Goal: Task Accomplishment & Management: Use online tool/utility

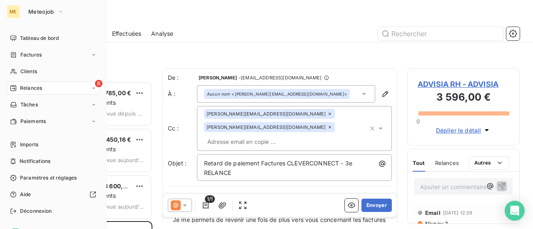
scroll to position [142, 106]
click at [41, 88] on span "Relances" at bounding box center [31, 88] width 22 height 7
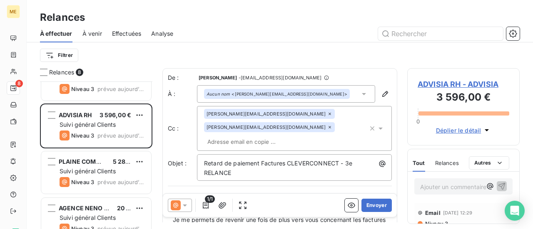
scroll to position [100, 0]
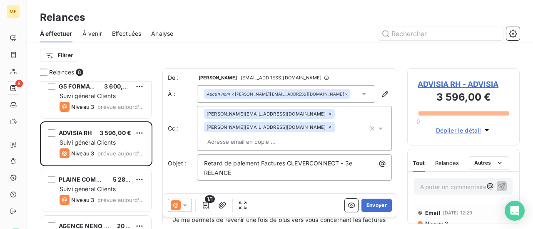
click at [327, 129] on icon at bounding box center [329, 127] width 5 height 5
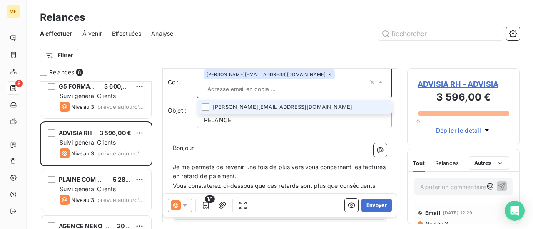
scroll to position [83, 0]
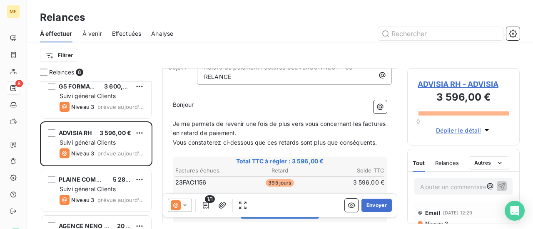
click at [231, 179] on td "23FAC1156" at bounding box center [210, 182] width 70 height 9
click at [376, 204] on button "Envoyer" at bounding box center [376, 205] width 30 height 13
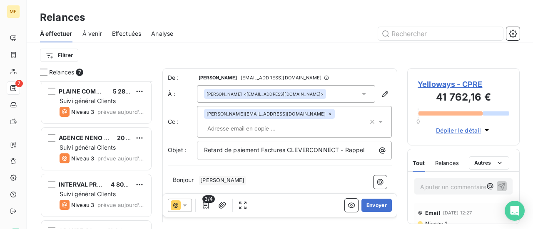
scroll to position [179, 0]
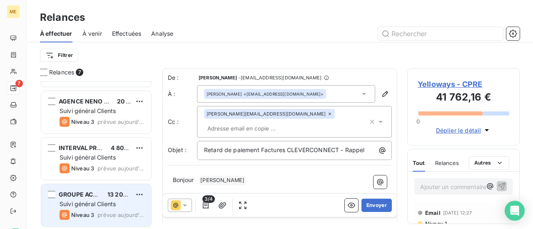
click at [93, 208] on div "GROUPE ACTIVE SAS 13 200,00 € Suivi général Clients Niveau 3 prévue aujourd’hui" at bounding box center [96, 205] width 110 height 42
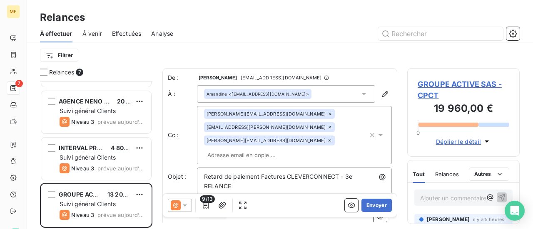
click at [184, 205] on icon at bounding box center [185, 206] width 4 height 2
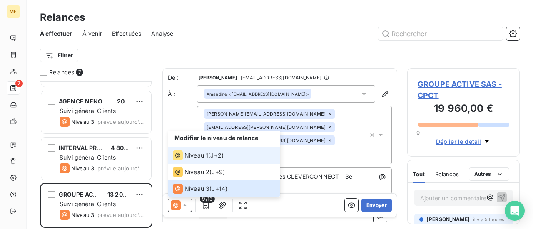
click at [200, 150] on li "Niveau 1 ( J+2 )" at bounding box center [224, 155] width 112 height 17
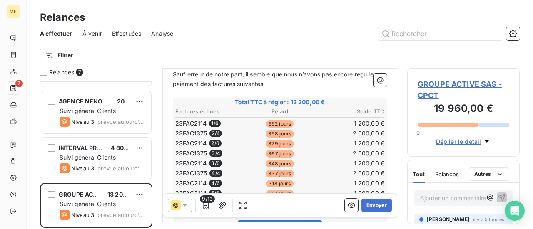
scroll to position [167, 0]
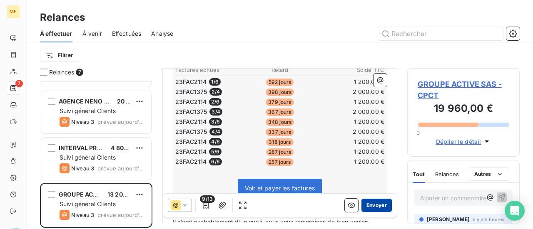
click at [374, 205] on button "Envoyer" at bounding box center [376, 205] width 30 height 13
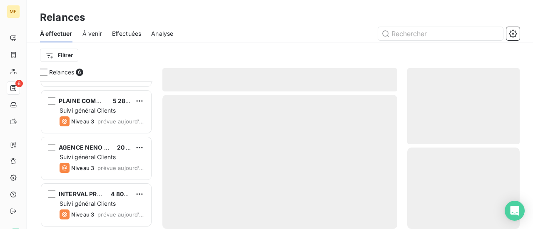
scroll to position [132, 0]
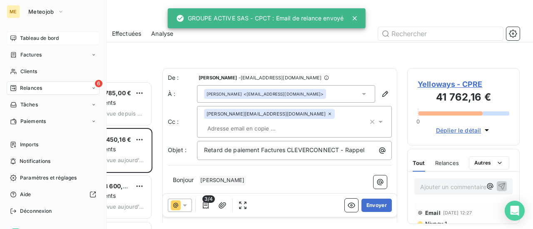
click at [40, 35] on span "Tableau de bord" at bounding box center [39, 38] width 39 height 7
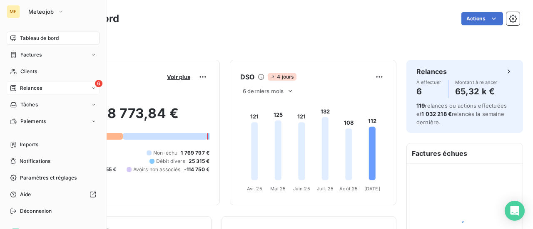
click at [27, 87] on span "Relances" at bounding box center [31, 88] width 22 height 7
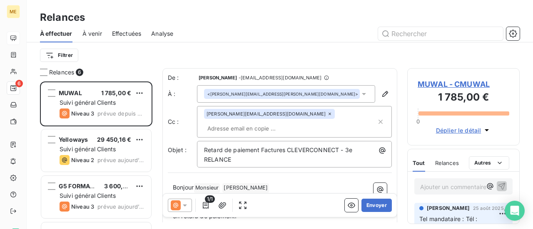
scroll to position [142, 106]
click at [87, 37] on span "À venir" at bounding box center [92, 34] width 20 height 8
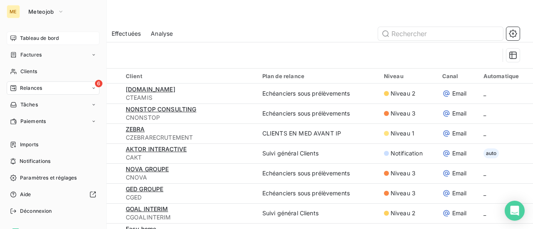
click at [39, 37] on span "Tableau de bord" at bounding box center [39, 38] width 39 height 7
